Goal: Transaction & Acquisition: Register for event/course

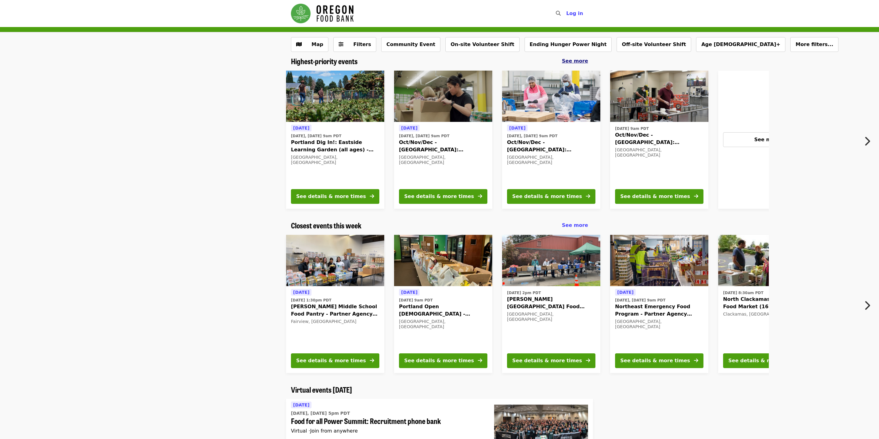
click at [577, 63] on span "See more" at bounding box center [575, 61] width 26 height 6
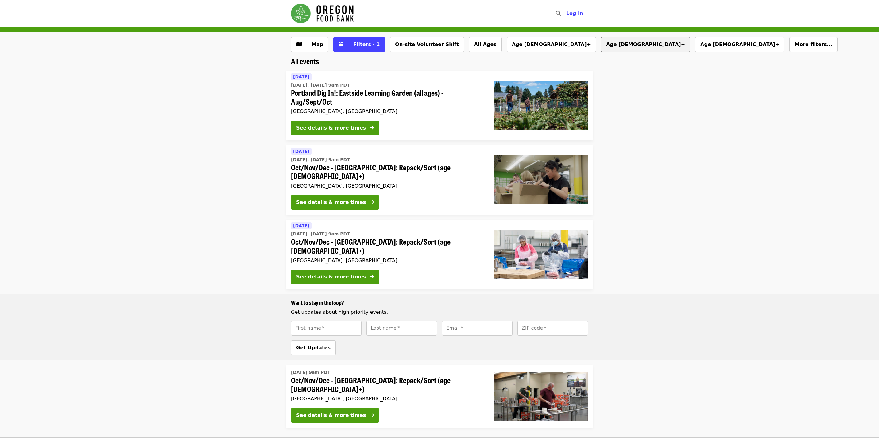
click at [601, 44] on button "Age [DEMOGRAPHIC_DATA]+" at bounding box center [645, 44] width 89 height 15
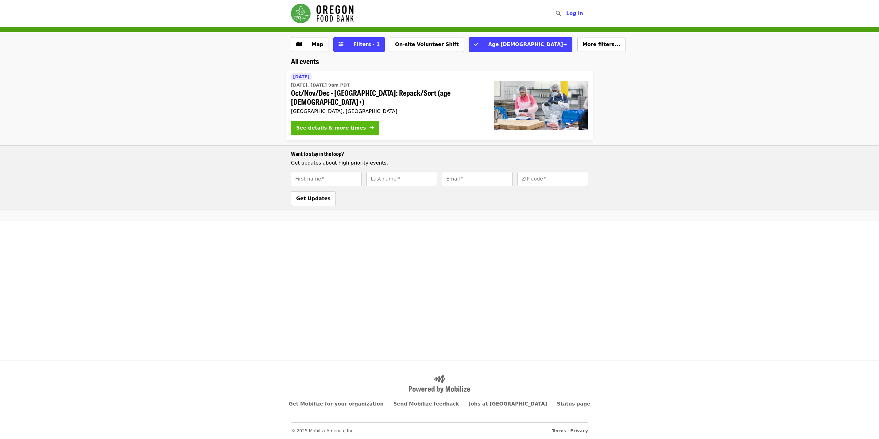
click at [361, 123] on button "See details & more times" at bounding box center [335, 128] width 88 height 15
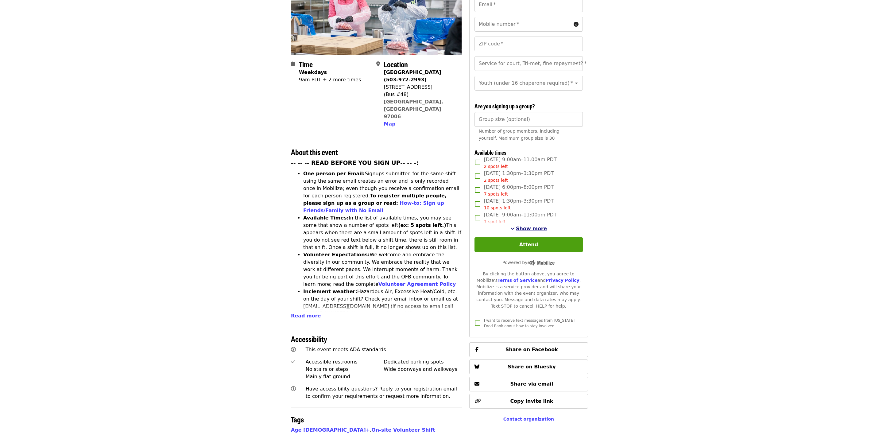
scroll to position [103, 0]
click at [527, 226] on span "Show more" at bounding box center [531, 229] width 31 height 6
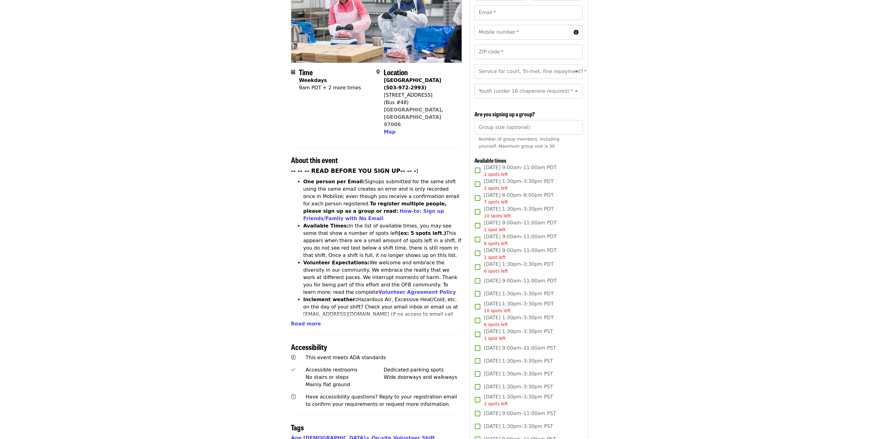
scroll to position [11, 0]
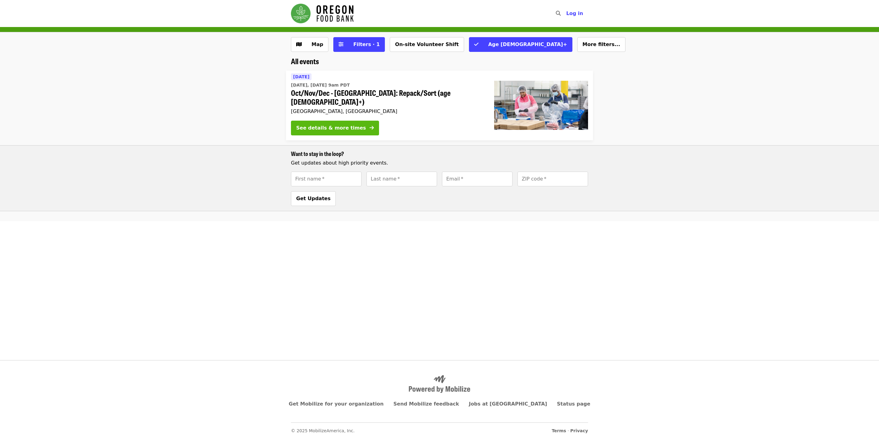
click at [355, 121] on button "See details & more times" at bounding box center [335, 128] width 88 height 15
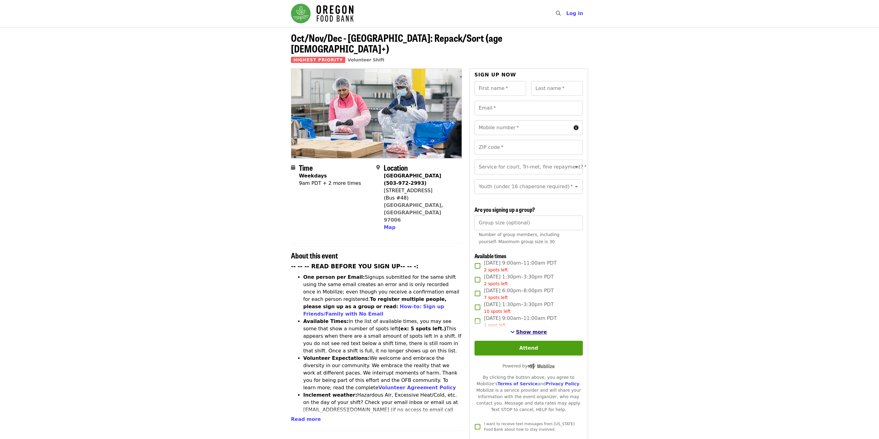
click at [523, 329] on span "Show more" at bounding box center [531, 332] width 31 height 6
